Goal: Information Seeking & Learning: Learn about a topic

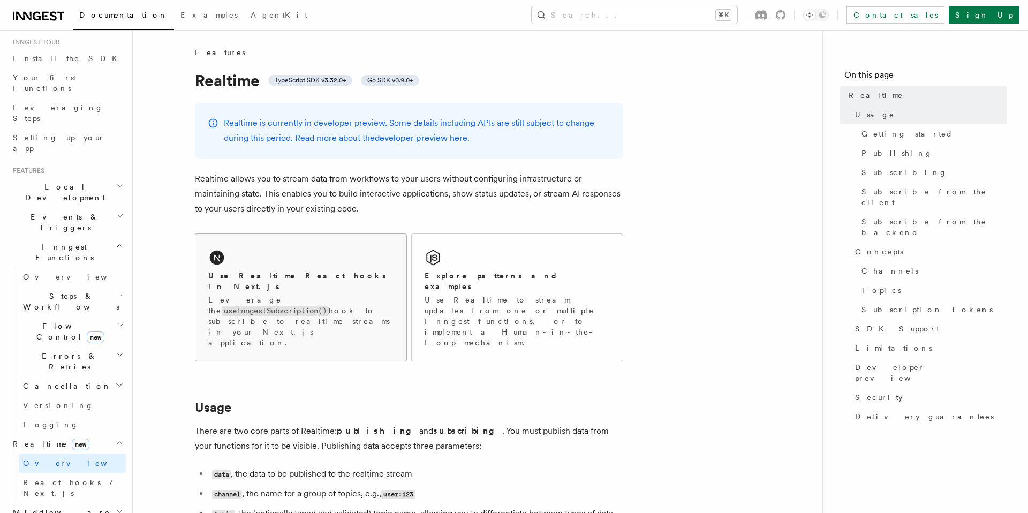
click at [284, 303] on p "Leverage the useInngestSubscription() hook to subscribe to realtime streams in …" at bounding box center [300, 322] width 185 height 54
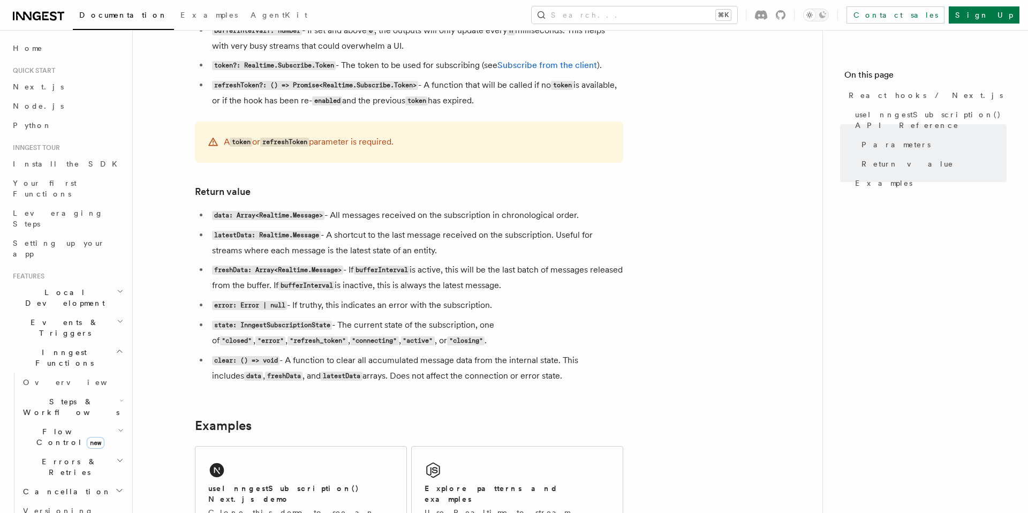
scroll to position [761, 0]
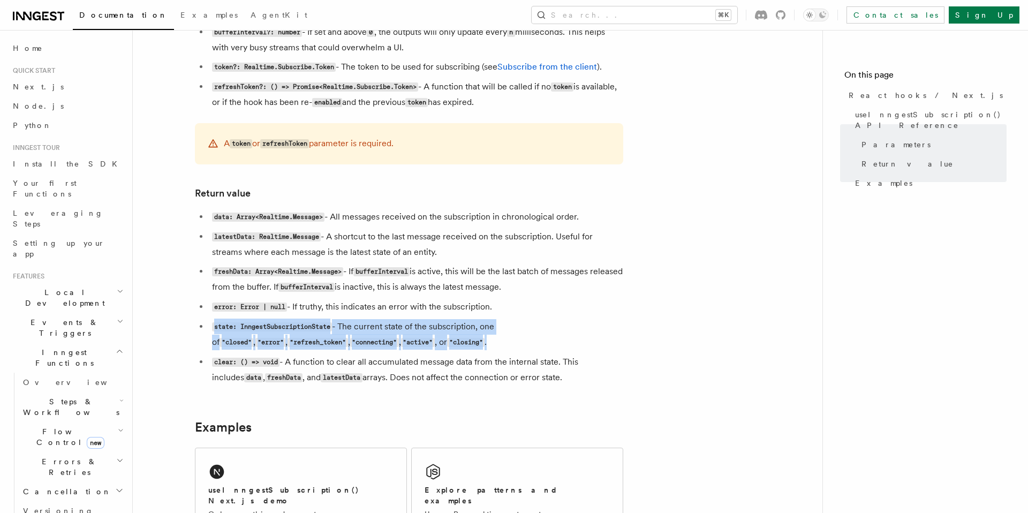
drag, startPoint x: 433, startPoint y: 345, endPoint x: 213, endPoint y: 329, distance: 220.7
click at [213, 329] on li "state: InngestSubscriptionState - The current state of the subscription, one of…" at bounding box center [416, 334] width 414 height 31
click at [450, 343] on li "state: InngestSubscriptionState - The current state of the subscription, one of…" at bounding box center [416, 334] width 414 height 31
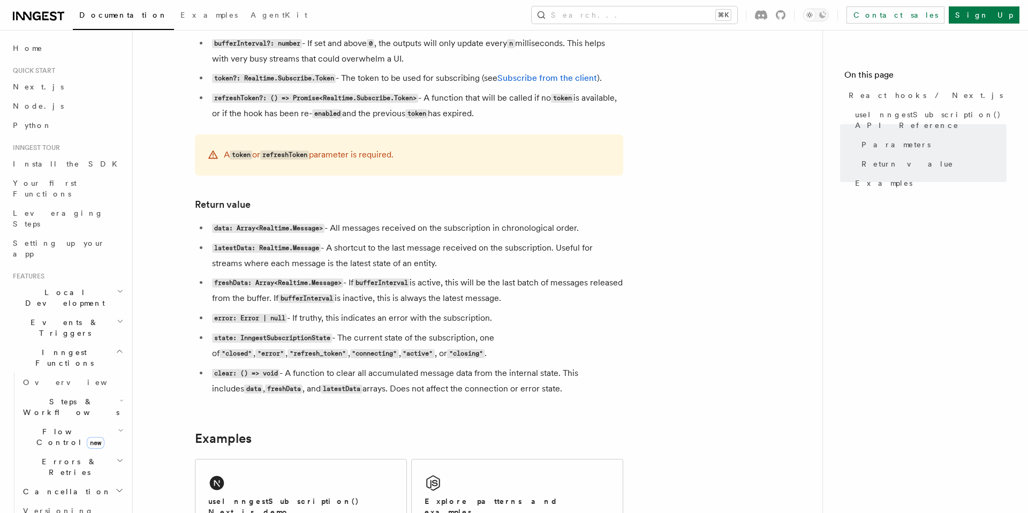
scroll to position [745, 0]
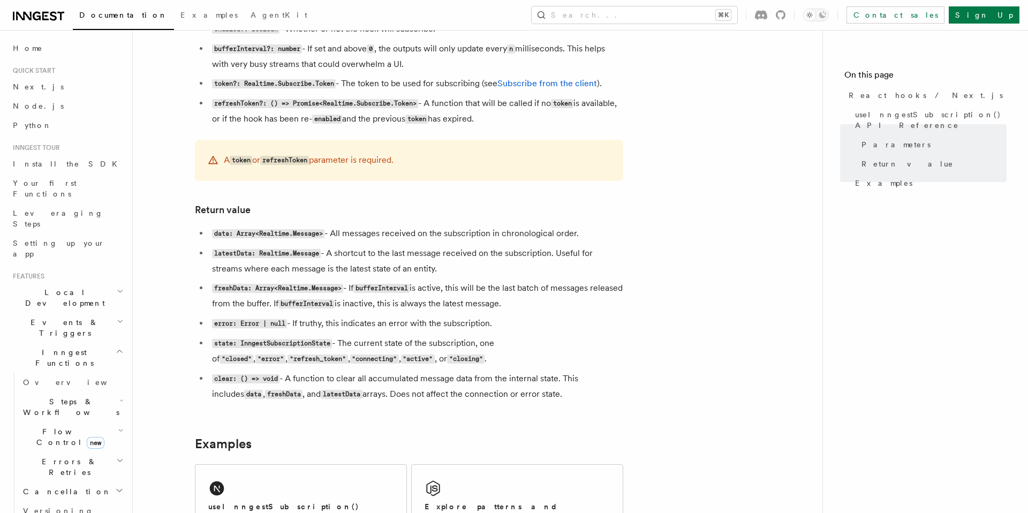
click at [286, 342] on code "state: InngestSubscriptionState" at bounding box center [272, 343] width 120 height 9
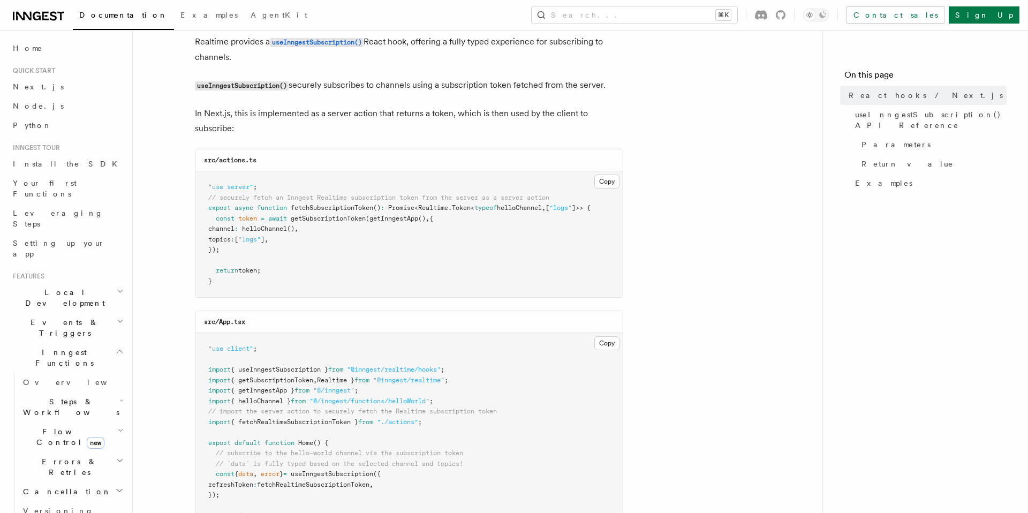
scroll to position [62, 0]
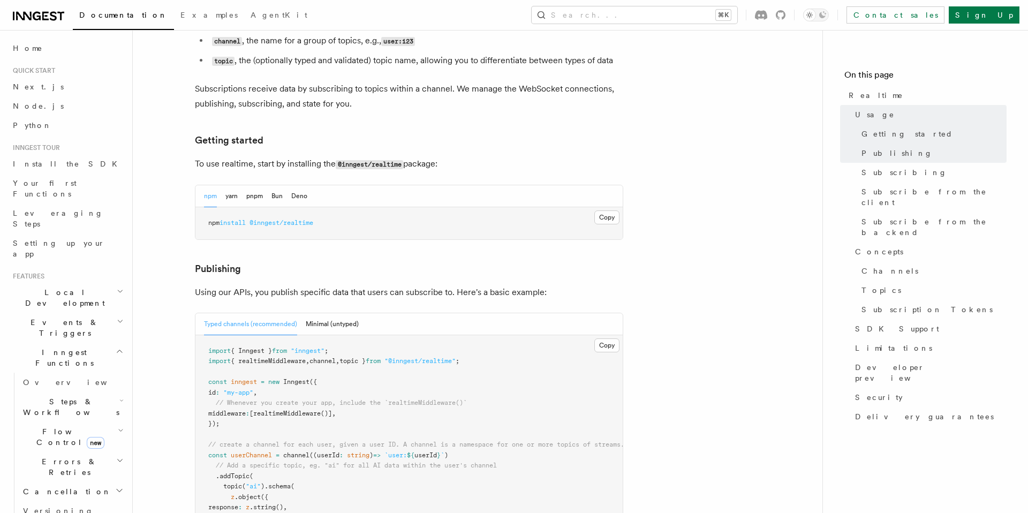
scroll to position [451, 0]
